Goal: Task Accomplishment & Management: Complete application form

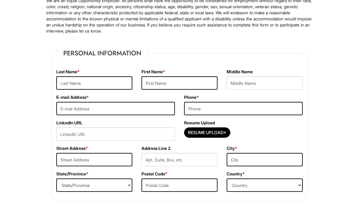
scroll to position [40, 0]
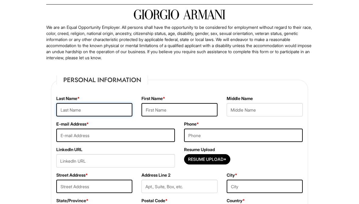
click at [70, 111] on input "text" at bounding box center [94, 109] width 76 height 13
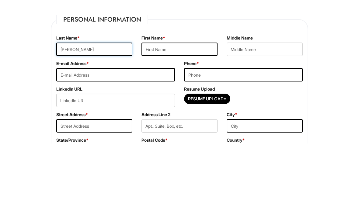
type input "[PERSON_NAME]"
click at [163, 103] on input "text" at bounding box center [180, 109] width 76 height 13
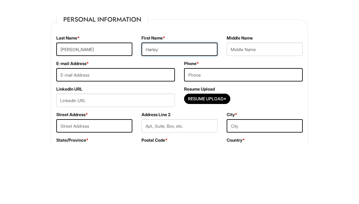
type input "Harley"
click at [257, 103] on input "text" at bounding box center [265, 109] width 76 height 13
click at [115, 129] on input "email" at bounding box center [115, 135] width 119 height 13
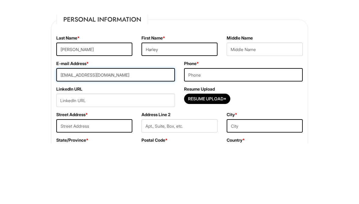
type input "[EMAIL_ADDRESS][DOMAIN_NAME]"
click at [216, 129] on input "tel" at bounding box center [243, 135] width 119 height 13
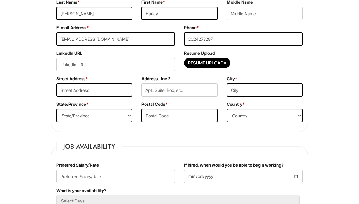
scroll to position [140, 0]
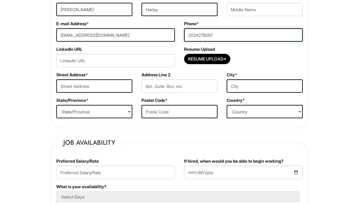
type input "2024278287"
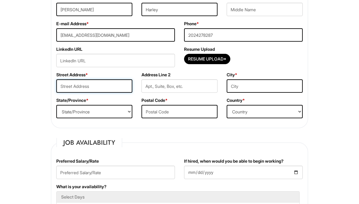
click at [71, 86] on input "text" at bounding box center [94, 85] width 76 height 13
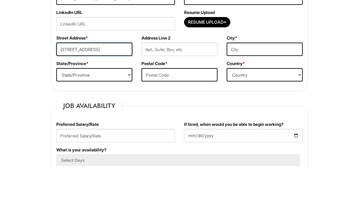
type input "3511 E Capitol St SE"
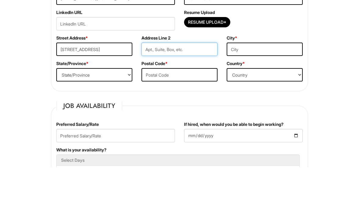
click at [161, 79] on input "text" at bounding box center [180, 85] width 76 height 13
type input "2"
type input "301"
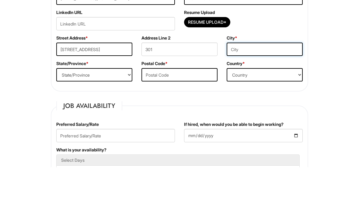
click at [249, 79] on input "text" at bounding box center [265, 85] width 76 height 13
type input "DC"
click at [108, 105] on select "State/Province ALABAMA ALASKA ARIZONA ARKANSAS CALIFORNIA COLORADO CONNECTICUT …" at bounding box center [94, 111] width 76 height 13
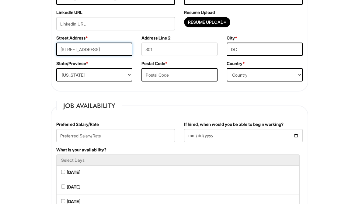
click at [77, 48] on input "3511 E Capitol St SE" at bounding box center [94, 49] width 76 height 13
click at [75, 76] on select "State/Province ALABAMA ALASKA ARIZONA ARKANSAS CALIFORNIA COLORADO CONNECTICUT …" at bounding box center [94, 74] width 76 height 13
select select "DC"
click at [253, 47] on input "DC" at bounding box center [265, 49] width 76 height 13
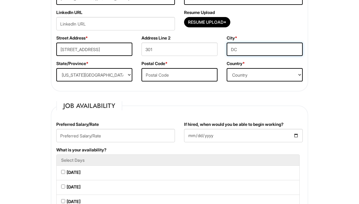
type input "D"
type input "Washington"
click at [163, 78] on input "text" at bounding box center [180, 74] width 76 height 13
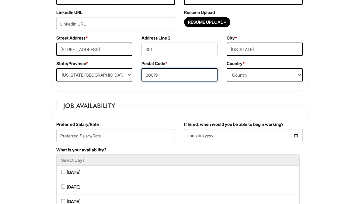
type input "20019"
click at [250, 75] on select "Country Afghanistan Albania Algeria American Samoa Andorra Angola Anguilla Anta…" at bounding box center [265, 74] width 76 height 13
click at [248, 74] on select "Country Afghanistan Albania Algeria American Samoa Andorra Angola Anguilla Anta…" at bounding box center [265, 74] width 76 height 13
select select "United States of America"
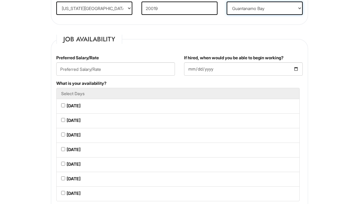
scroll to position [235, 0]
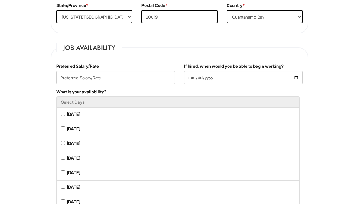
click at [69, 77] on input "text" at bounding box center [115, 77] width 119 height 13
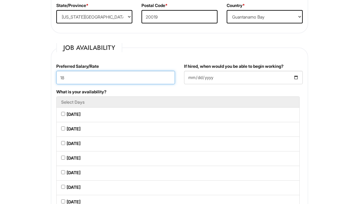
type input "18"
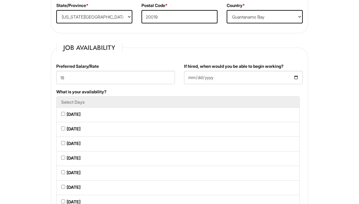
click at [205, 81] on input "If hired, when would you be able to begin working?" at bounding box center [243, 77] width 119 height 13
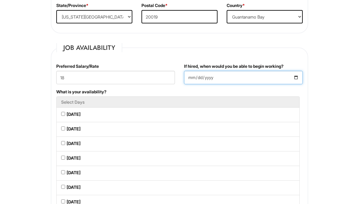
type input "2025-08-15"
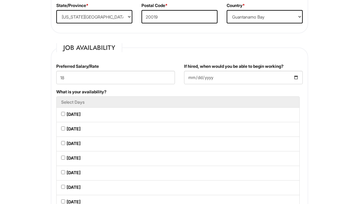
click at [63, 115] on Available_Monday "Monday" at bounding box center [63, 114] width 4 height 4
checkbox Available_Monday "true"
click at [63, 131] on Available_Tuesday "Tuesday" at bounding box center [63, 129] width 4 height 4
checkbox Available_Tuesday "true"
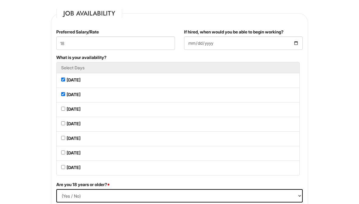
scroll to position [270, 0]
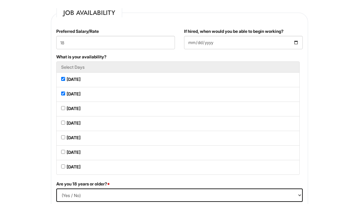
click at [65, 117] on li "Wednesday" at bounding box center [178, 109] width 244 height 15
click at [63, 111] on Available_Wednesday "Wednesday" at bounding box center [63, 109] width 4 height 4
checkbox Available_Wednesday "true"
click at [63, 124] on Available_Thursday "Thursday" at bounding box center [63, 123] width 4 height 4
checkbox Available_Thursday "true"
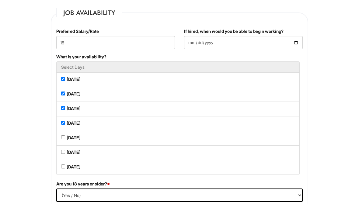
click at [63, 138] on Available_Friday "Friday" at bounding box center [63, 138] width 4 height 4
checkbox Available_Friday "true"
click at [63, 169] on Available_Sunday "Sunday" at bounding box center [63, 167] width 4 height 4
checkbox Available_Sunday "true"
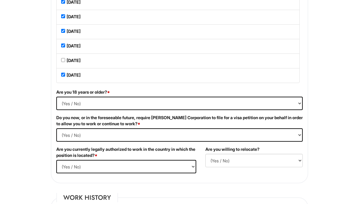
scroll to position [358, 0]
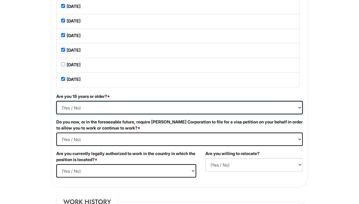
click at [67, 111] on select "(Yes / No) Yes No" at bounding box center [179, 107] width 247 height 13
select select "Yes"
click at [63, 144] on Required "(Yes / No) Yes No" at bounding box center [179, 139] width 247 height 13
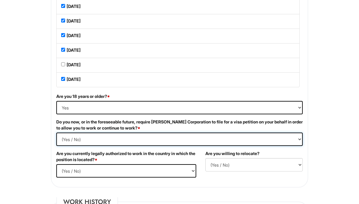
select Required "No"
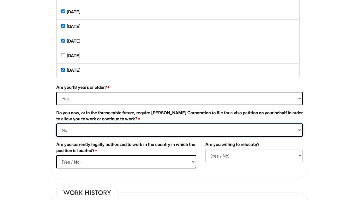
scroll to position [368, 0]
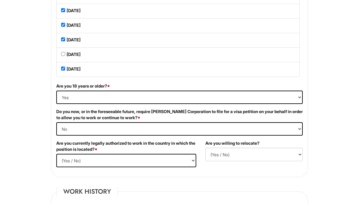
click at [68, 166] on select "(Yes / No) Yes No" at bounding box center [126, 160] width 140 height 13
select select "Yes"
click at [223, 160] on select "(Yes / No) No Yes" at bounding box center [254, 154] width 97 height 13
select select "Y"
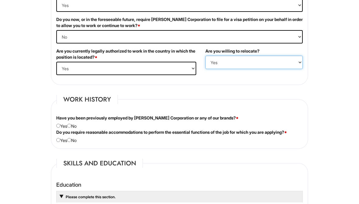
scroll to position [467, 0]
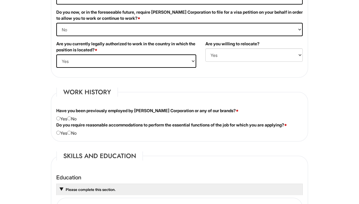
click at [71, 120] on input "radio" at bounding box center [69, 119] width 4 height 4
radio input "true"
click at [57, 135] on input "radio" at bounding box center [58, 133] width 4 height 4
radio input "true"
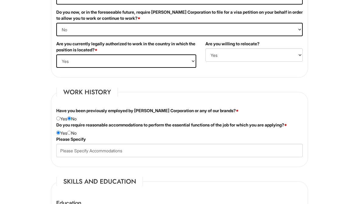
click at [70, 136] on div "Do you require reasonable accommodations to perform the essential functions of …" at bounding box center [180, 129] width 256 height 14
click at [73, 132] on div "Do you require reasonable accommodations to perform the essential functions of …" at bounding box center [180, 129] width 256 height 14
click at [71, 134] on input "radio" at bounding box center [69, 133] width 4 height 4
radio input "true"
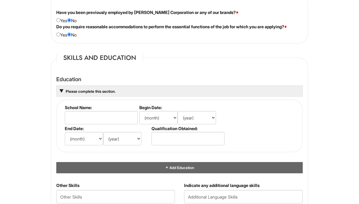
scroll to position [566, 0]
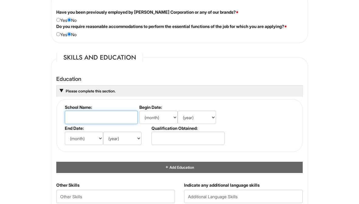
click at [77, 124] on input "text" at bounding box center [101, 117] width 73 height 13
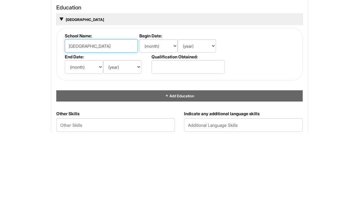
type input "Eastern High School"
click at [157, 111] on select "(month) Jan Feb Mar Apr May Jun Jul Aug Sep Oct Nov Dec" at bounding box center [158, 117] width 38 height 13
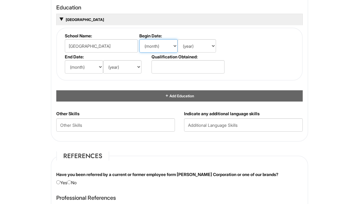
select select "8"
click at [202, 52] on select "(year) 2029 2028 2027 2026 2025 2024 2023 2022 2021 2020 2019 2018 2017 2016 20…" at bounding box center [197, 45] width 38 height 13
select select "2020"
click at [84, 71] on select "(month) Jan Feb Mar Apr May Jun Jul Aug Sep Oct Nov Dec" at bounding box center [84, 66] width 38 height 13
select select "6"
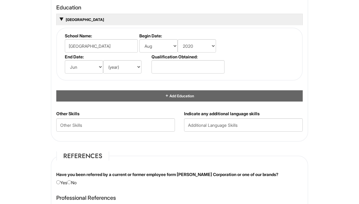
click at [122, 74] on select "(year) 2029 2028 2027 2026 2025 2024 2023 2022 2021 2020 2019 2018 2017 2016 20…" at bounding box center [122, 66] width 38 height 13
click at [191, 52] on select "(year) 2029 2028 2027 2026 2025 2024 2023 2022 2021 2020 2019 2018 2017 2016 20…" at bounding box center [197, 45] width 38 height 13
click at [188, 47] on select "(year) 2029 2028 2027 2026 2025 2024 2023 2022 2021 2020 2019 2018 2017 2016 20…" at bounding box center [197, 45] width 38 height 13
select select "2018"
click at [118, 69] on select "(year) 2029 2028 2027 2026 2025 2024 2023 2022 2021 2020 2019 2018 2017 2016 20…" at bounding box center [122, 66] width 38 height 13
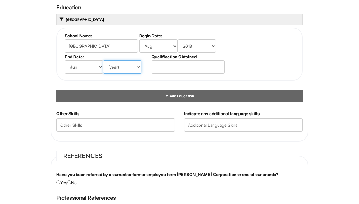
select select "2022"
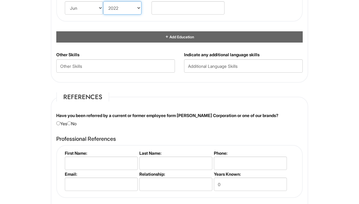
scroll to position [711, 0]
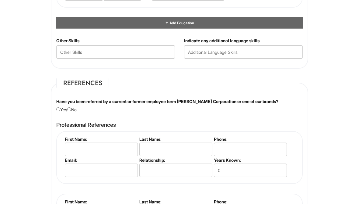
click at [71, 111] on input "radio" at bounding box center [69, 110] width 4 height 4
radio input "true"
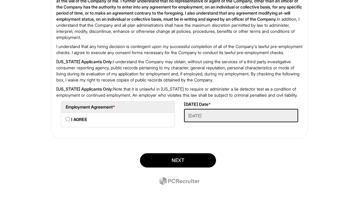
scroll to position [1106, 0]
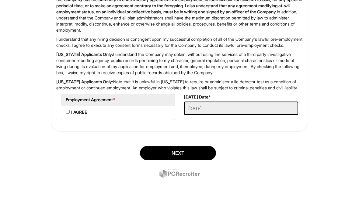
click at [69, 113] on AGREE "I AGREE" at bounding box center [68, 112] width 4 height 4
checkbox AGREE "true"
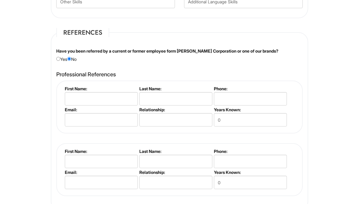
scroll to position [762, 0]
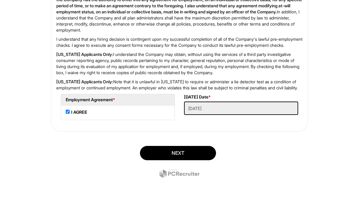
click at [167, 146] on button "Next" at bounding box center [178, 153] width 76 height 14
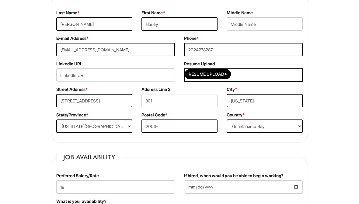
scroll to position [138, 0]
click at [128, 197] on div "Preferred Salary/Rate 18" at bounding box center [116, 186] width 128 height 26
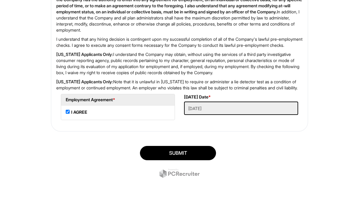
click at [159, 161] on button "SUBMIT" at bounding box center [178, 153] width 76 height 14
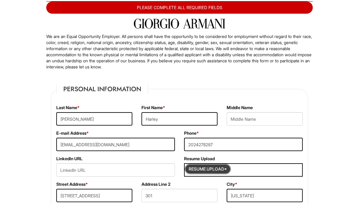
click at [208, 166] on input "Resume Upload*" at bounding box center [208, 169] width 46 height 10
type input "C:\fakepath\Resume 2.docx"
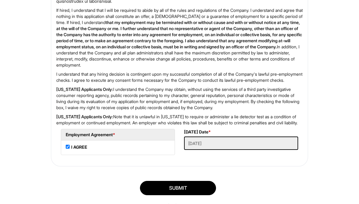
scroll to position [1118, 0]
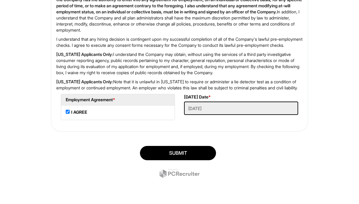
click at [157, 155] on button "SUBMIT" at bounding box center [178, 153] width 76 height 14
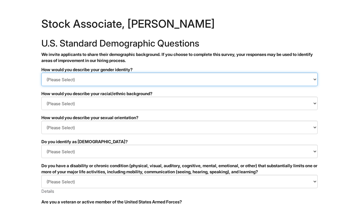
click at [75, 75] on select "(Please Select) Man Woman [DEMOGRAPHIC_DATA] I prefer to self-describe I don't …" at bounding box center [179, 79] width 277 height 13
select select "Man"
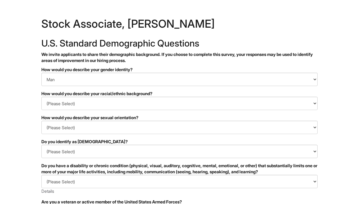
click at [81, 104] on select "(Please Select) [DEMOGRAPHIC_DATA] or of [DEMOGRAPHIC_DATA] descent [DEMOGRAPHI…" at bounding box center [179, 103] width 277 height 13
click at [65, 79] on select "(Please Select) Man Woman [DEMOGRAPHIC_DATA] I prefer to self-describe I don't …" at bounding box center [179, 79] width 277 height 13
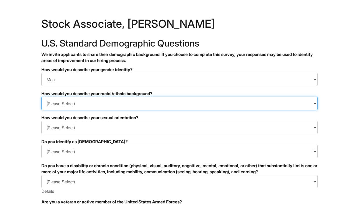
click at [58, 101] on select "(Please Select) [DEMOGRAPHIC_DATA] or of [DEMOGRAPHIC_DATA] descent [DEMOGRAPHI…" at bounding box center [179, 103] width 277 height 13
click at [110, 107] on select "(Please Select) [DEMOGRAPHIC_DATA] or of [DEMOGRAPHIC_DATA] descent [DEMOGRAPHI…" at bounding box center [179, 103] width 277 height 13
select select "Black or of [DEMOGRAPHIC_DATA] descent"
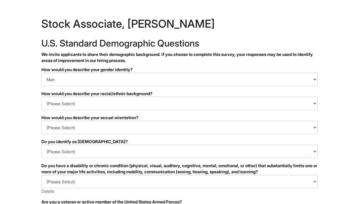
click at [69, 123] on select "(Please Select) [DEMOGRAPHIC_DATA] [DEMOGRAPHIC_DATA] and/or [DEMOGRAPHIC_DATA]…" at bounding box center [179, 127] width 277 height 13
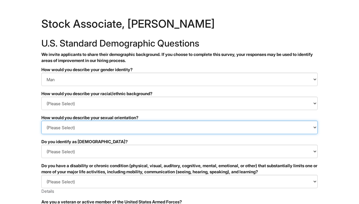
select select "I don't wish to answer"
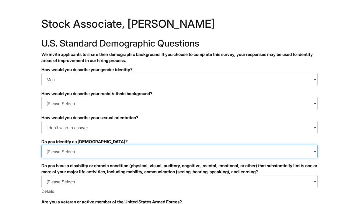
click at [110, 154] on select "(Please Select) Yes No I prefer to self-describe I don't wish to answer" at bounding box center [179, 151] width 277 height 13
select select "No"
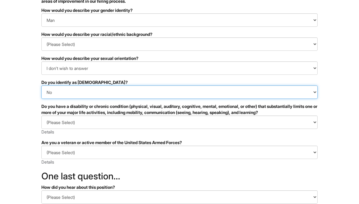
scroll to position [65, 0]
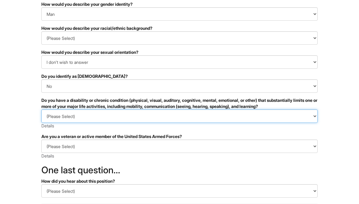
click at [43, 115] on select "(Please Select) YES, I HAVE A DISABILITY (or previously had a disability) NO, I…" at bounding box center [179, 116] width 277 height 13
select select "NO, I DON'T HAVE A DISABILITY"
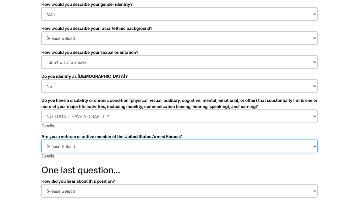
click at [60, 148] on select "(Please Select) I IDENTIFY AS ONE OR MORE OF THE CLASSIFICATIONS OF PROTECTED V…" at bounding box center [179, 146] width 277 height 13
select select "I AM NOT A PROTECTED VETERAN"
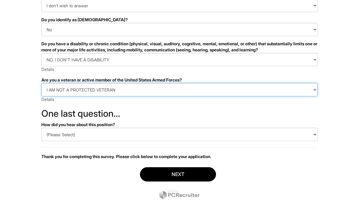
scroll to position [139, 0]
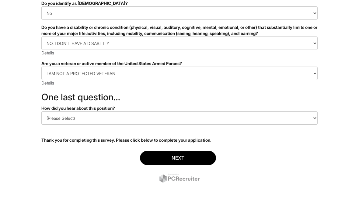
click at [69, 119] on select "(Please Select) CareerBuilder Indeed LinkedIn Monster Referral Other" at bounding box center [179, 117] width 277 height 13
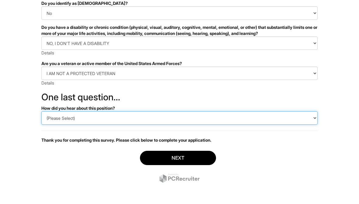
select select "Other"
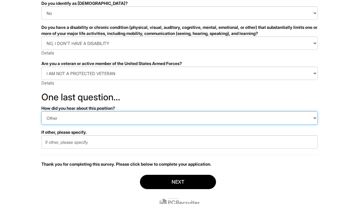
click at [69, 115] on select "(Please Select) CareerBuilder Indeed LinkedIn Monster Referral Other" at bounding box center [179, 117] width 277 height 13
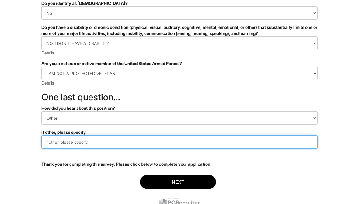
click at [98, 144] on input "text" at bounding box center [179, 142] width 277 height 13
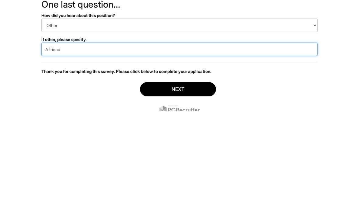
type input "A friend"
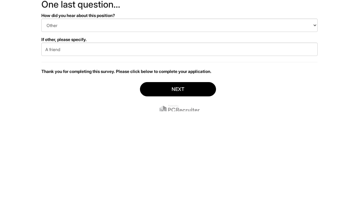
click at [165, 175] on button "Next" at bounding box center [178, 182] width 76 height 14
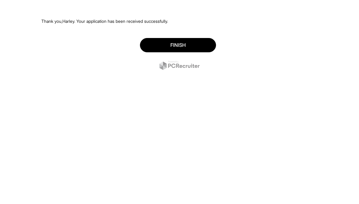
click at [155, 48] on button "Finish" at bounding box center [178, 45] width 76 height 14
